Goal: Task Accomplishment & Management: Use online tool/utility

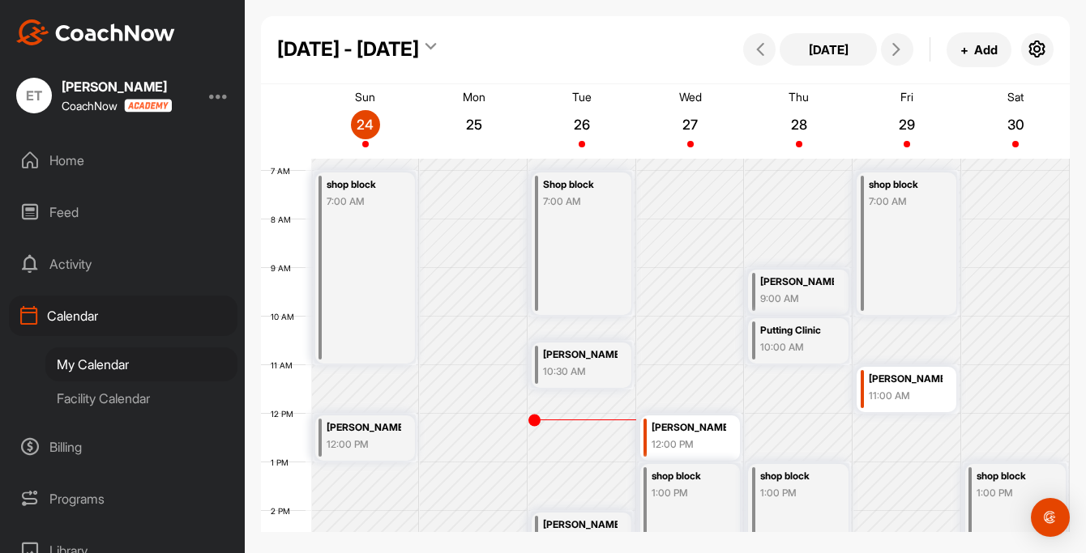
scroll to position [324, 0]
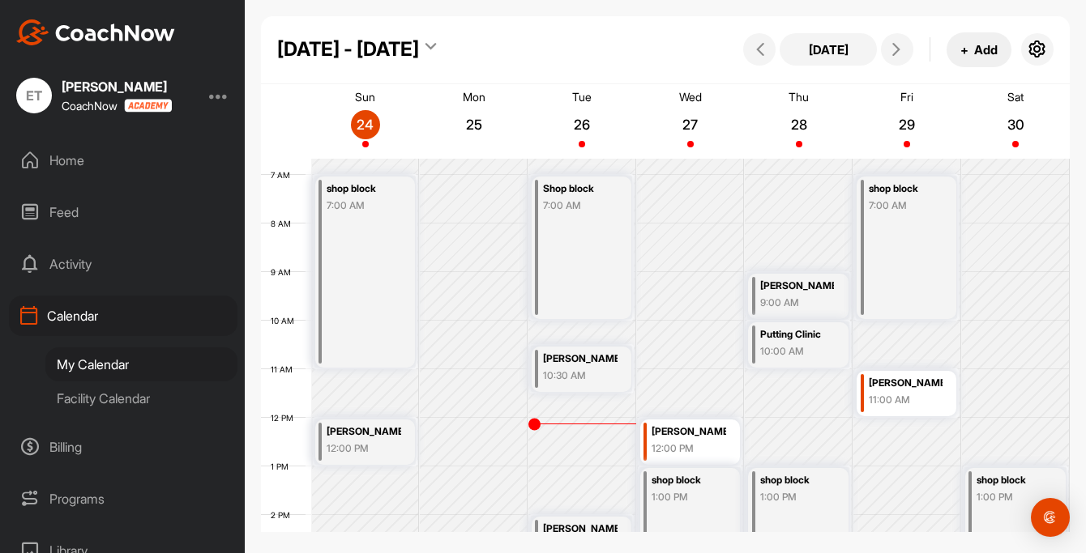
click at [976, 52] on button "+ Add" at bounding box center [978, 49] width 65 height 35
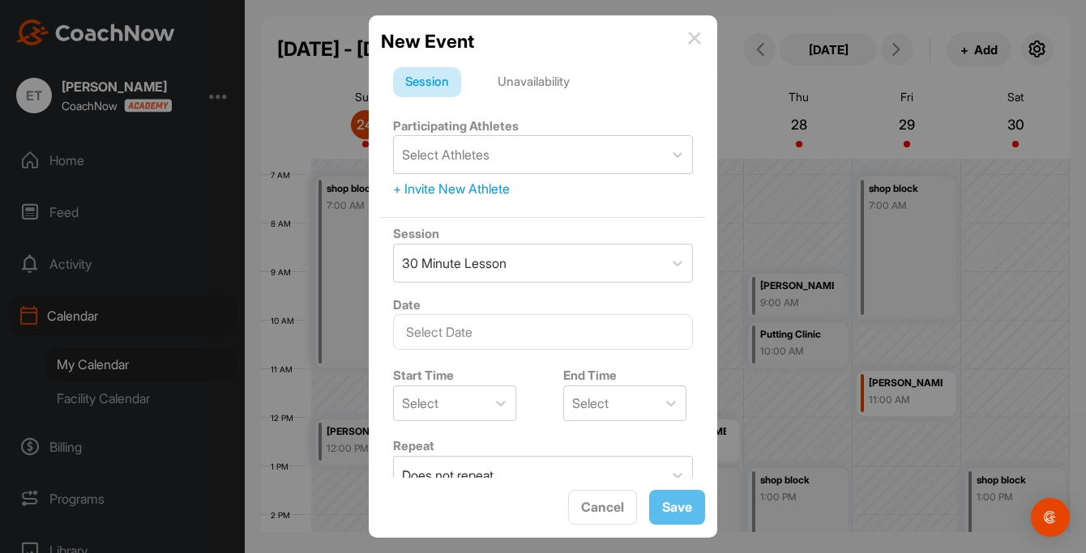
click at [544, 82] on div "Unavailability" at bounding box center [533, 82] width 96 height 31
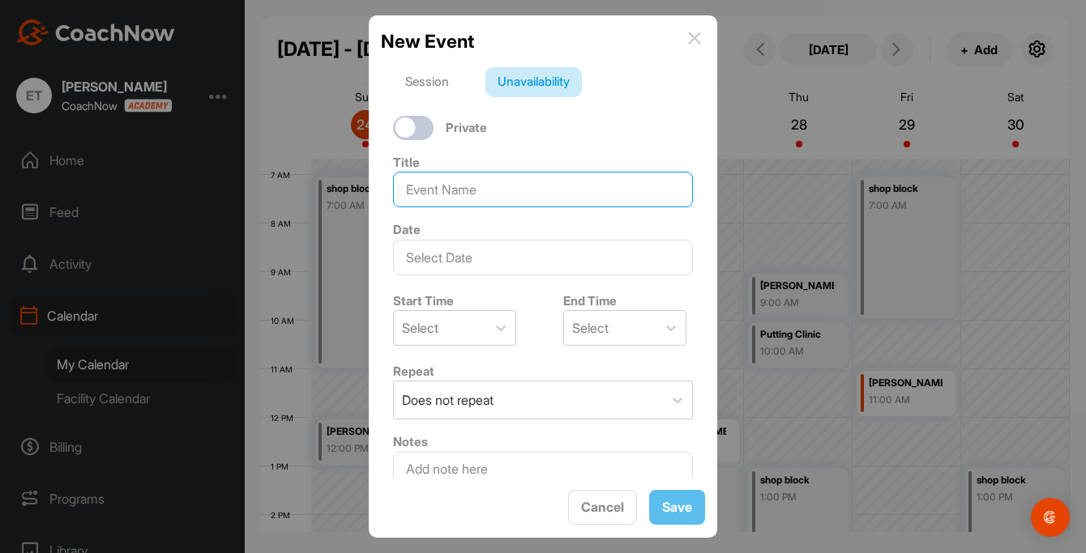
click at [455, 199] on input at bounding box center [543, 190] width 300 height 36
type input "[PERSON_NAME]"
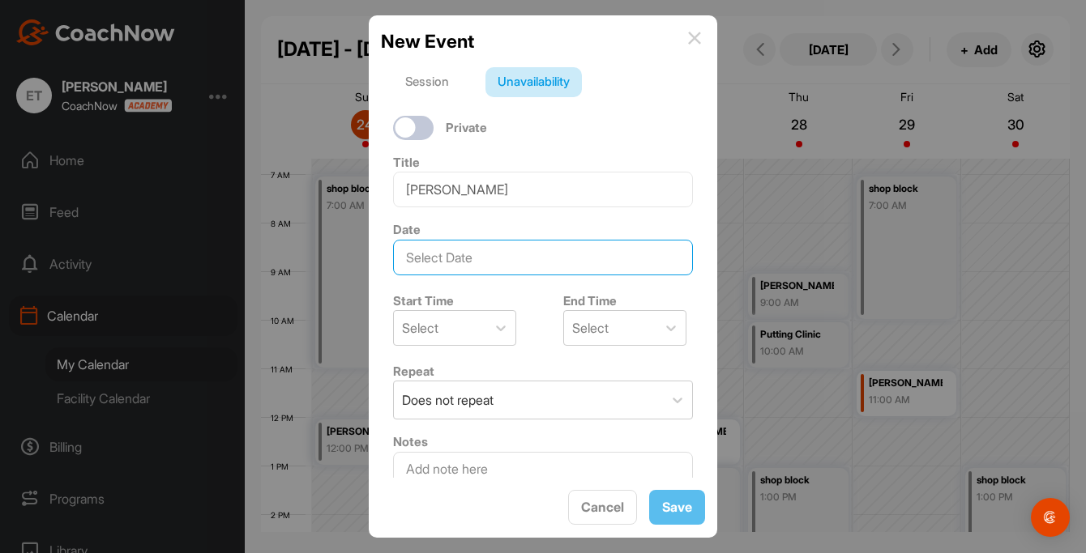
click at [465, 270] on input "text" at bounding box center [543, 258] width 300 height 36
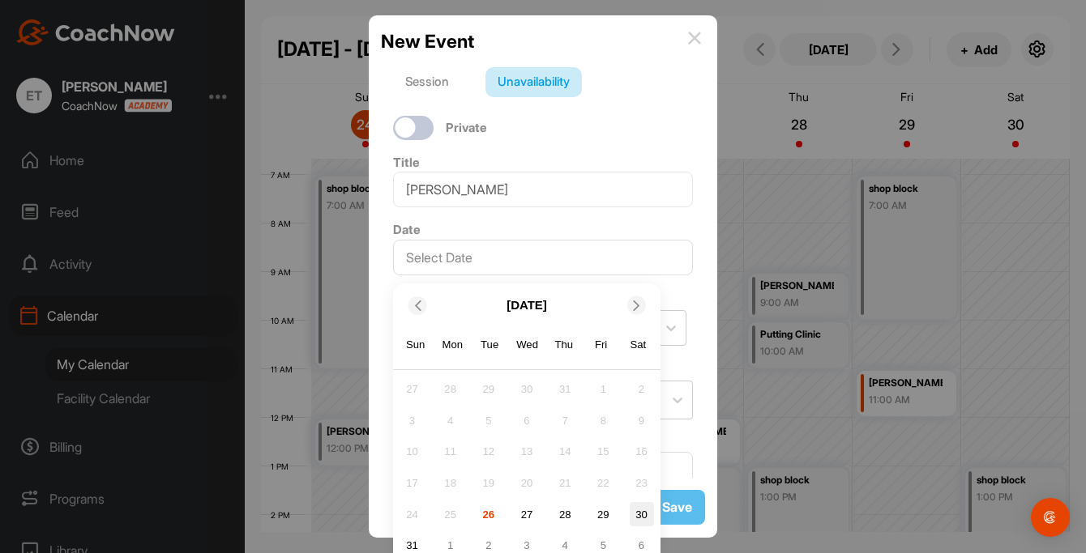
click at [642, 514] on div "30" at bounding box center [642, 514] width 24 height 24
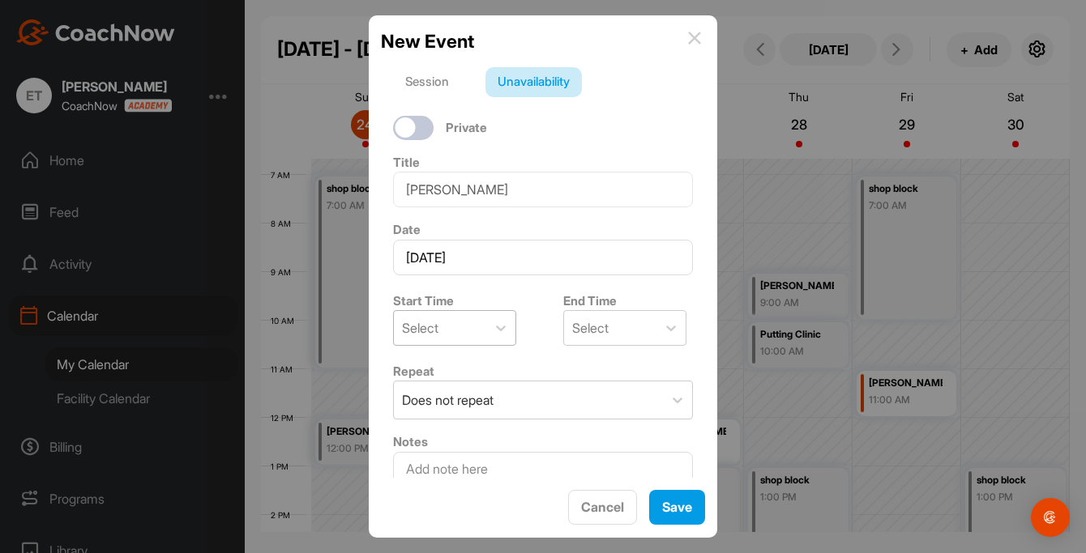
click at [416, 324] on div "Select" at bounding box center [420, 327] width 36 height 19
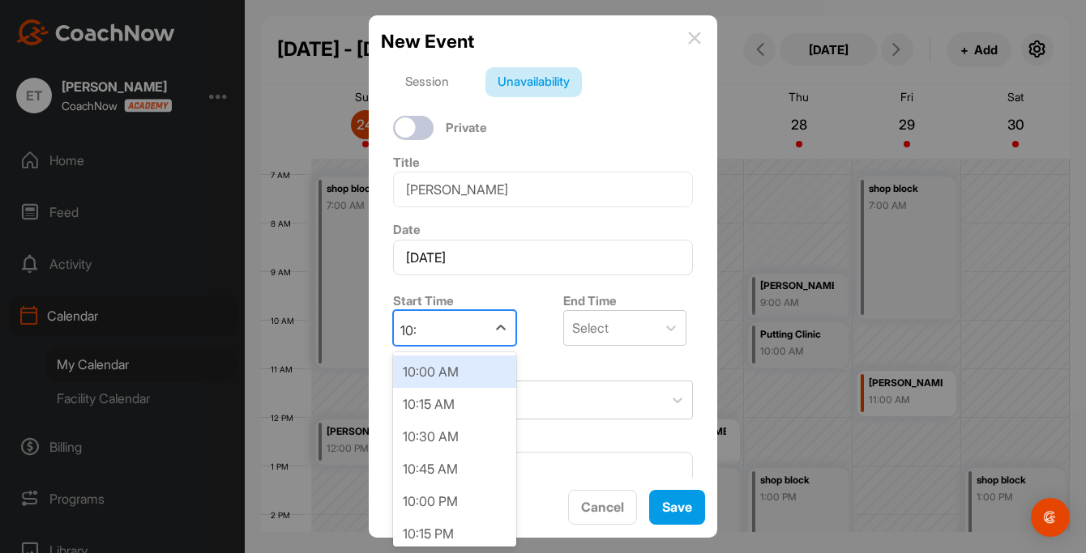
type input "10:0"
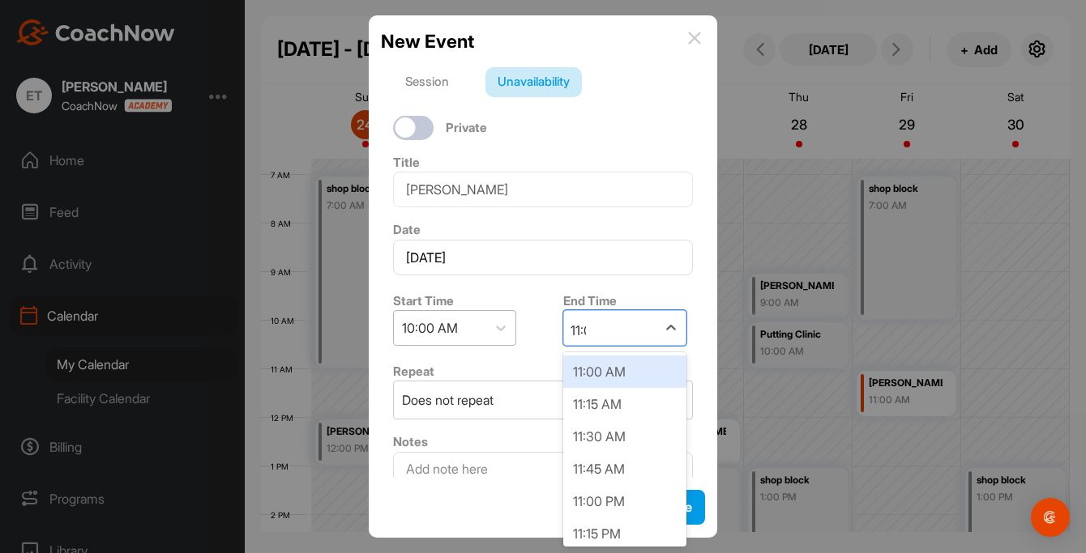
type input "11:00"
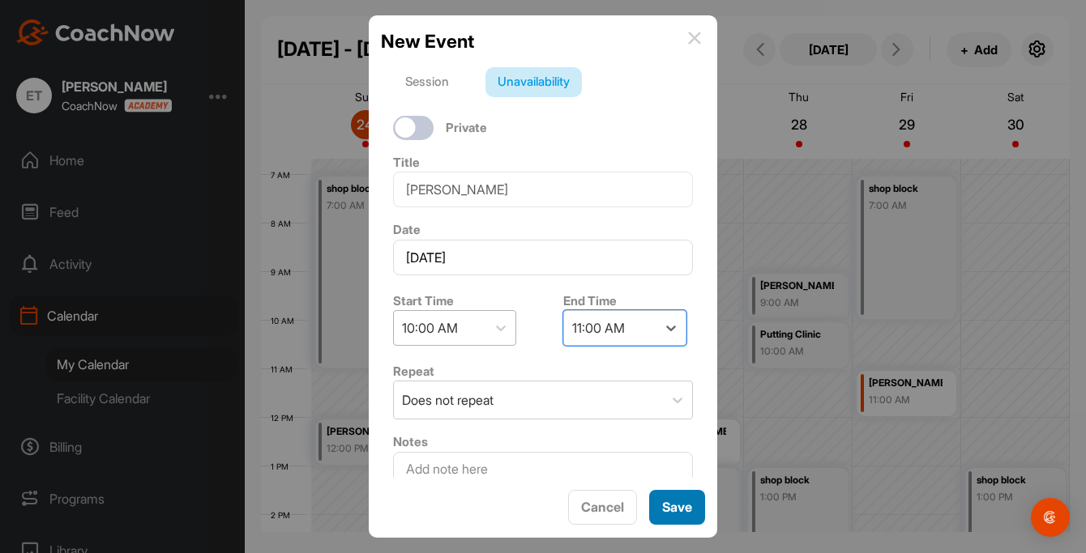
click at [673, 497] on button "Save" at bounding box center [677, 507] width 56 height 35
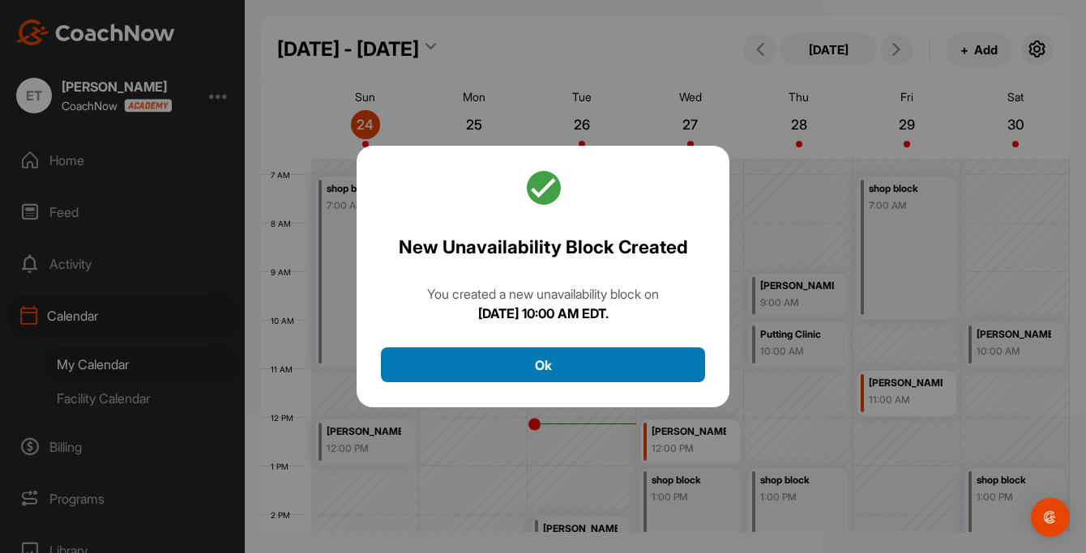
click at [608, 365] on button "Ok" at bounding box center [543, 365] width 324 height 35
